Goal: Use online tool/utility: Use online tool/utility

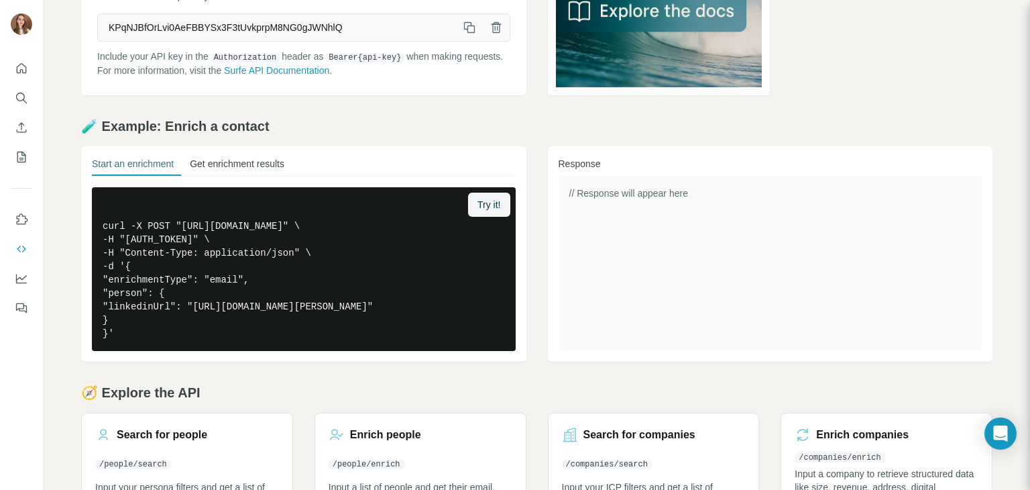
click at [251, 175] on button "Get enrichment results" at bounding box center [237, 166] width 95 height 19
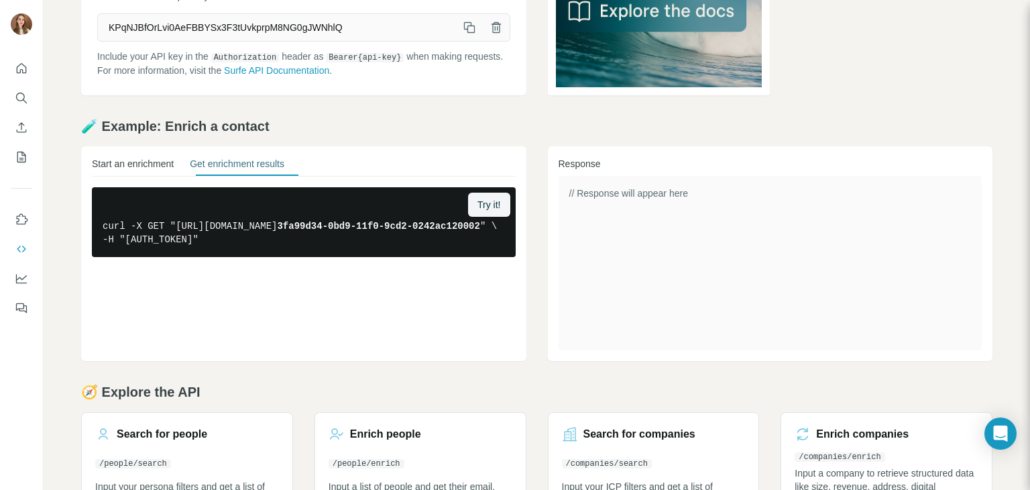
click at [172, 173] on button "Start an enrichment" at bounding box center [133, 166] width 82 height 19
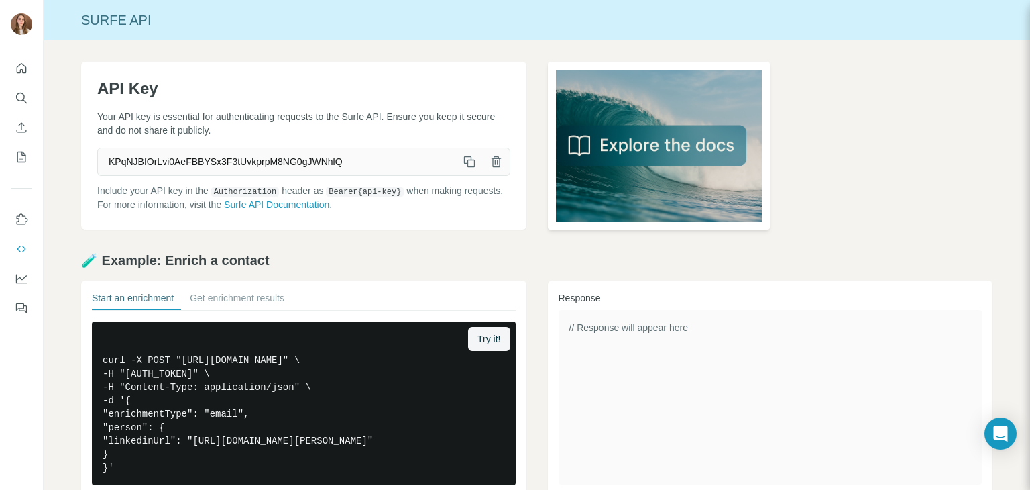
click at [628, 151] on img at bounding box center [659, 146] width 223 height 168
click at [687, 143] on img at bounding box center [659, 146] width 223 height 168
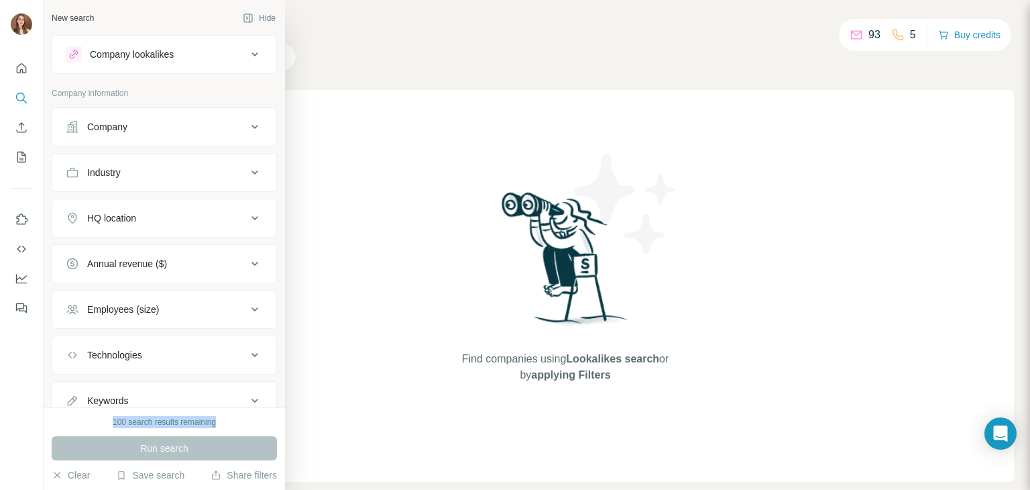
drag, startPoint x: 107, startPoint y: 423, endPoint x: 235, endPoint y: 422, distance: 128.1
click at [235, 422] on div "100 search results remaining" at bounding box center [164, 422] width 225 height 12
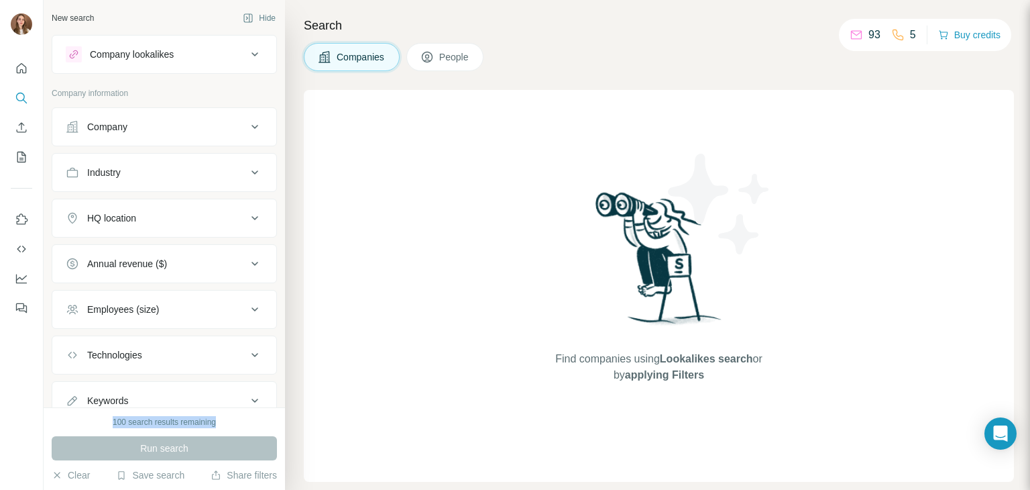
click at [99, 423] on div "100 search results remaining" at bounding box center [164, 422] width 225 height 12
